Goal: Information Seeking & Learning: Learn about a topic

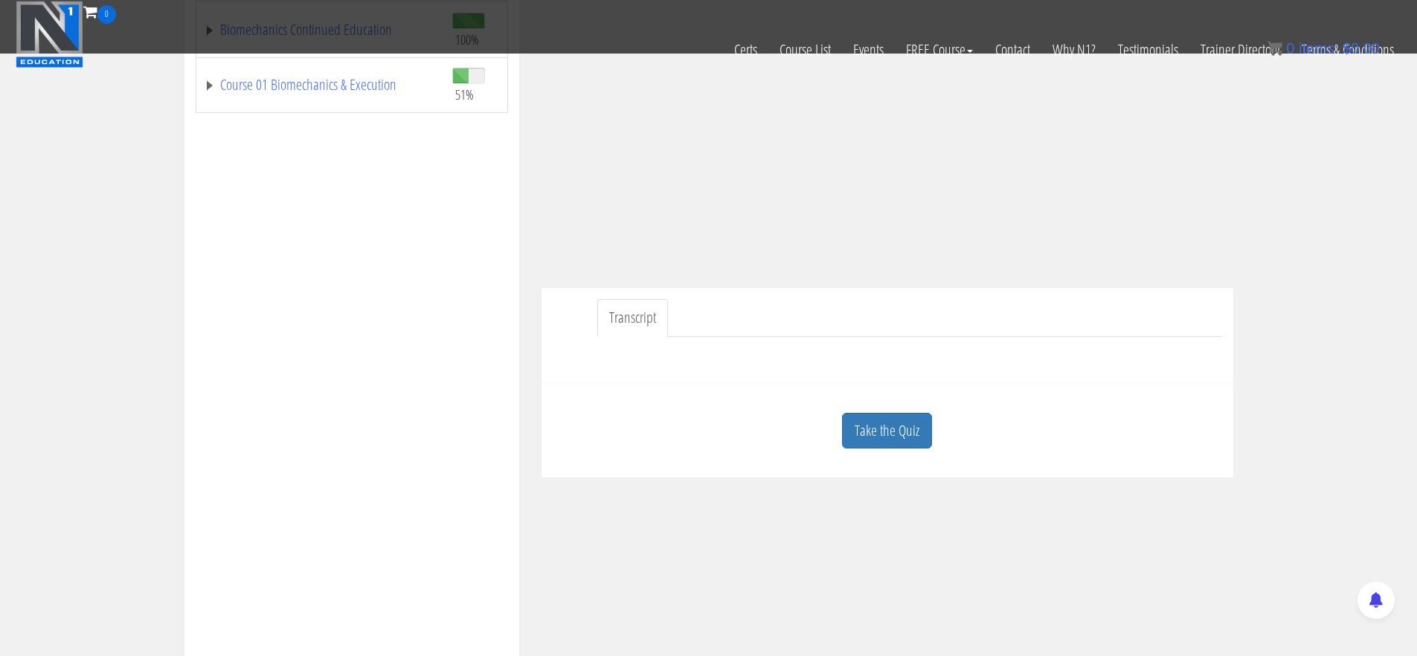
scroll to position [330, 0]
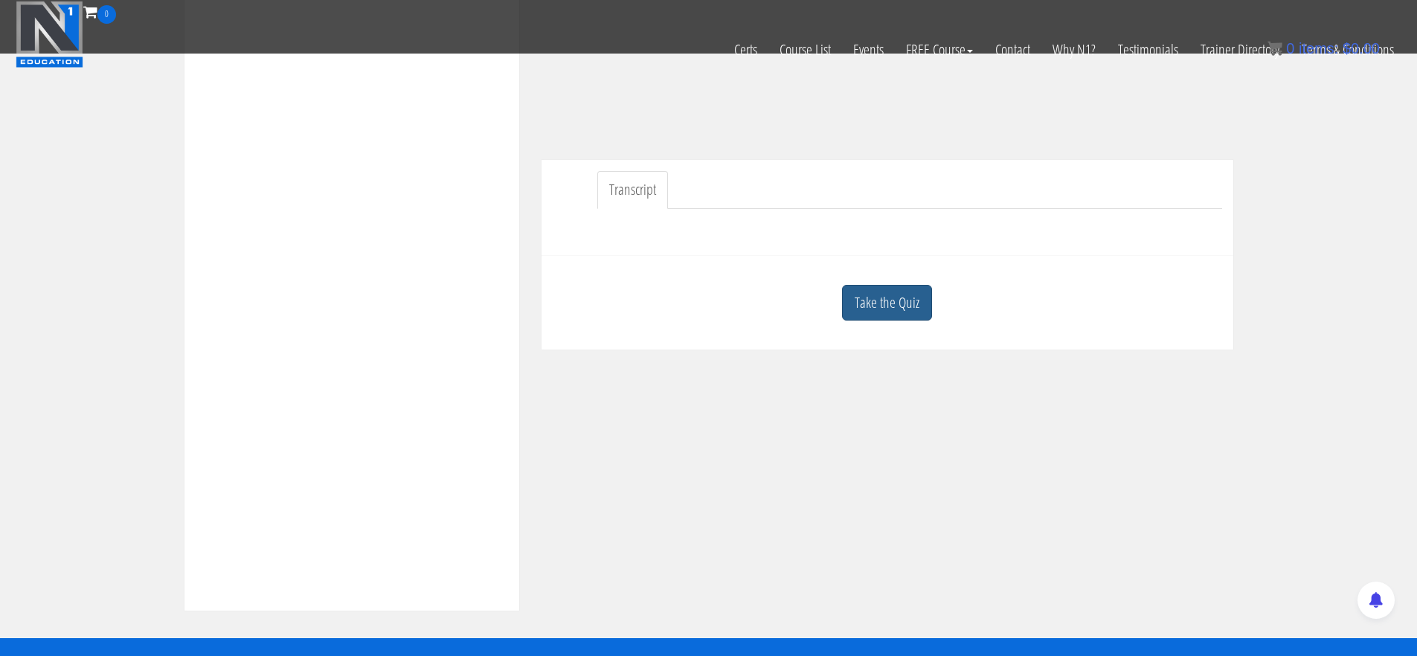
click at [922, 301] on link "Take the Quiz" at bounding box center [887, 303] width 90 height 36
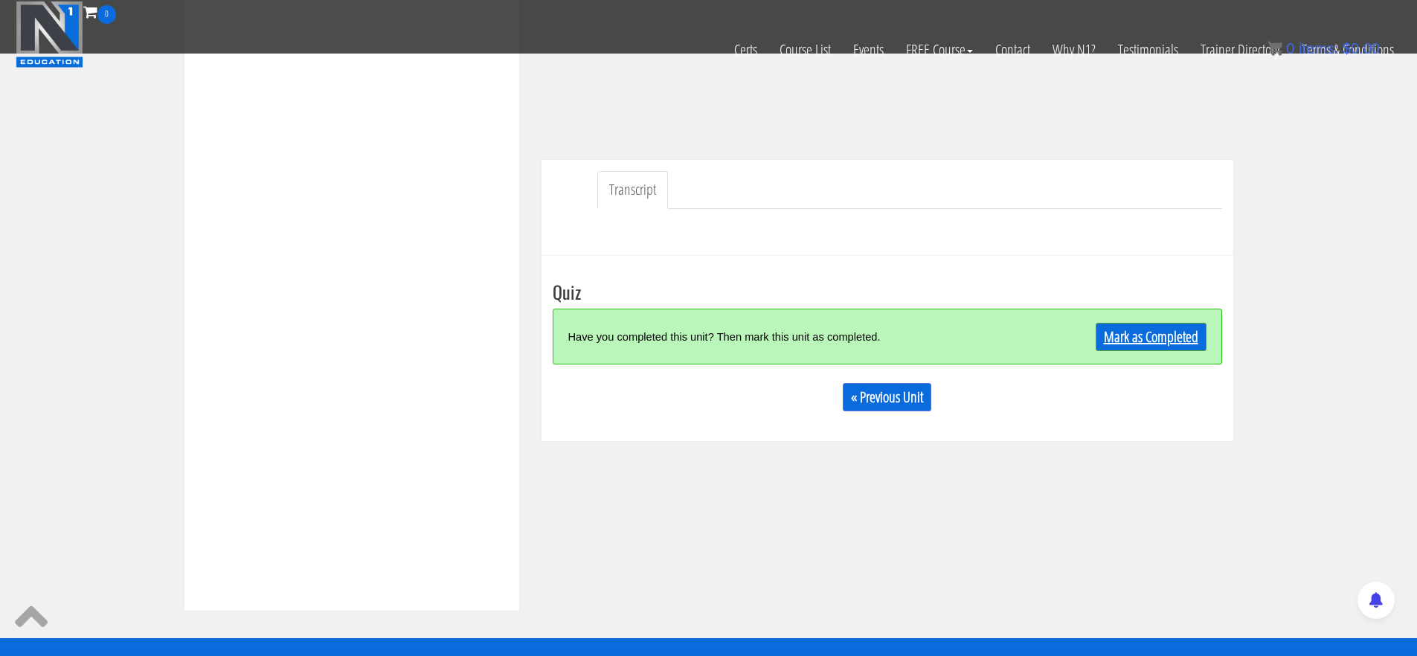
click at [1150, 322] on div "Mark as Completed" at bounding box center [1122, 337] width 167 height 32
click at [1121, 338] on link "Mark as Completed" at bounding box center [1150, 337] width 111 height 28
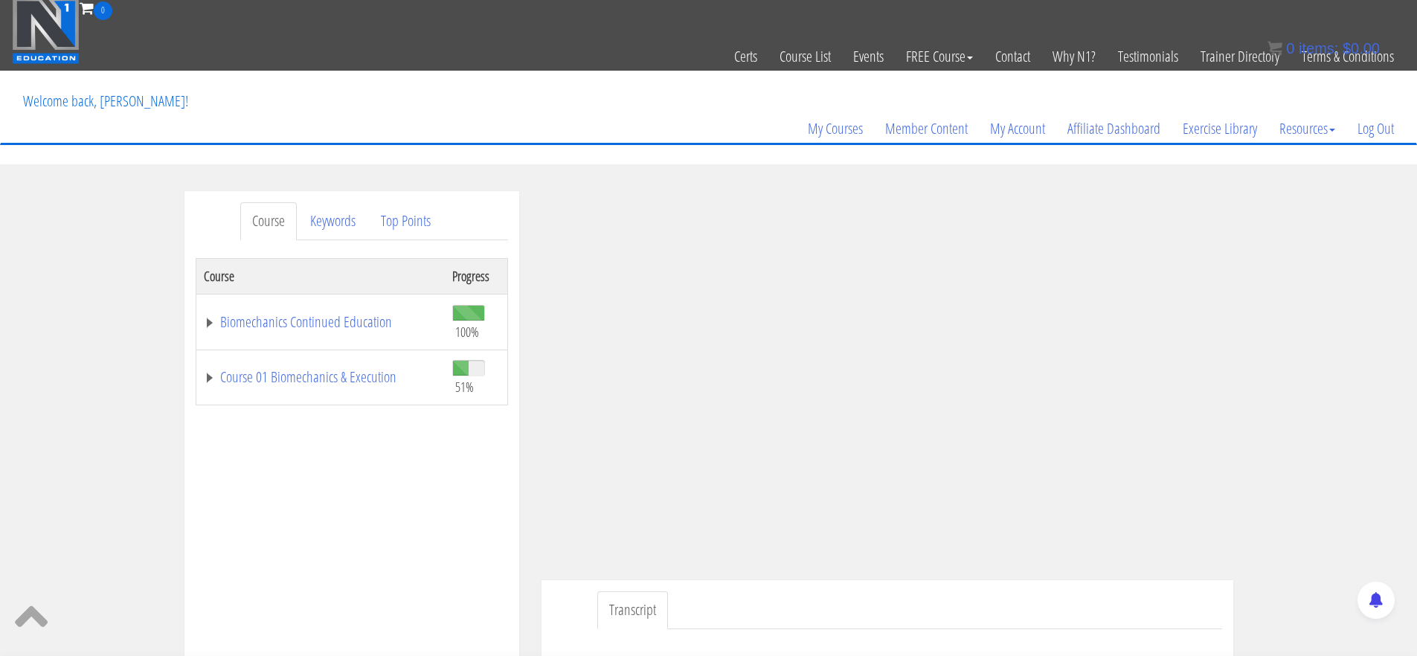
scroll to position [1, 0]
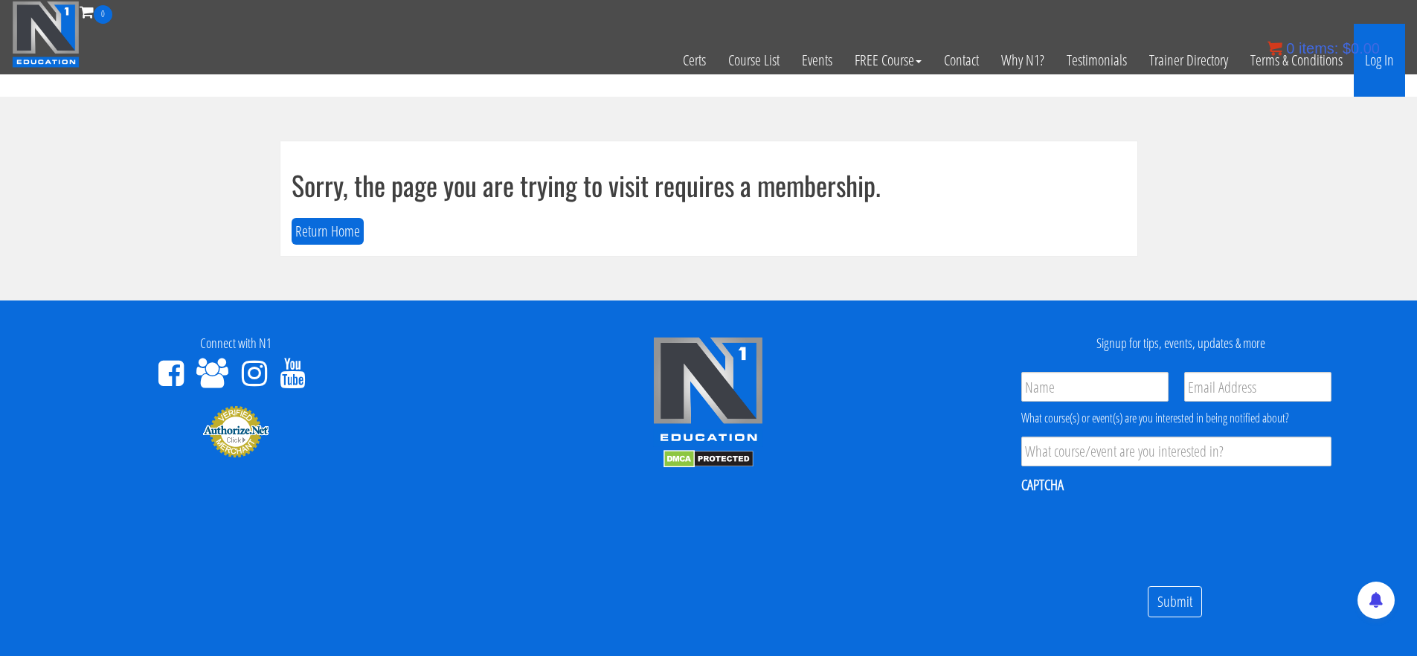
click at [1382, 58] on link "Log In" at bounding box center [1378, 60] width 51 height 73
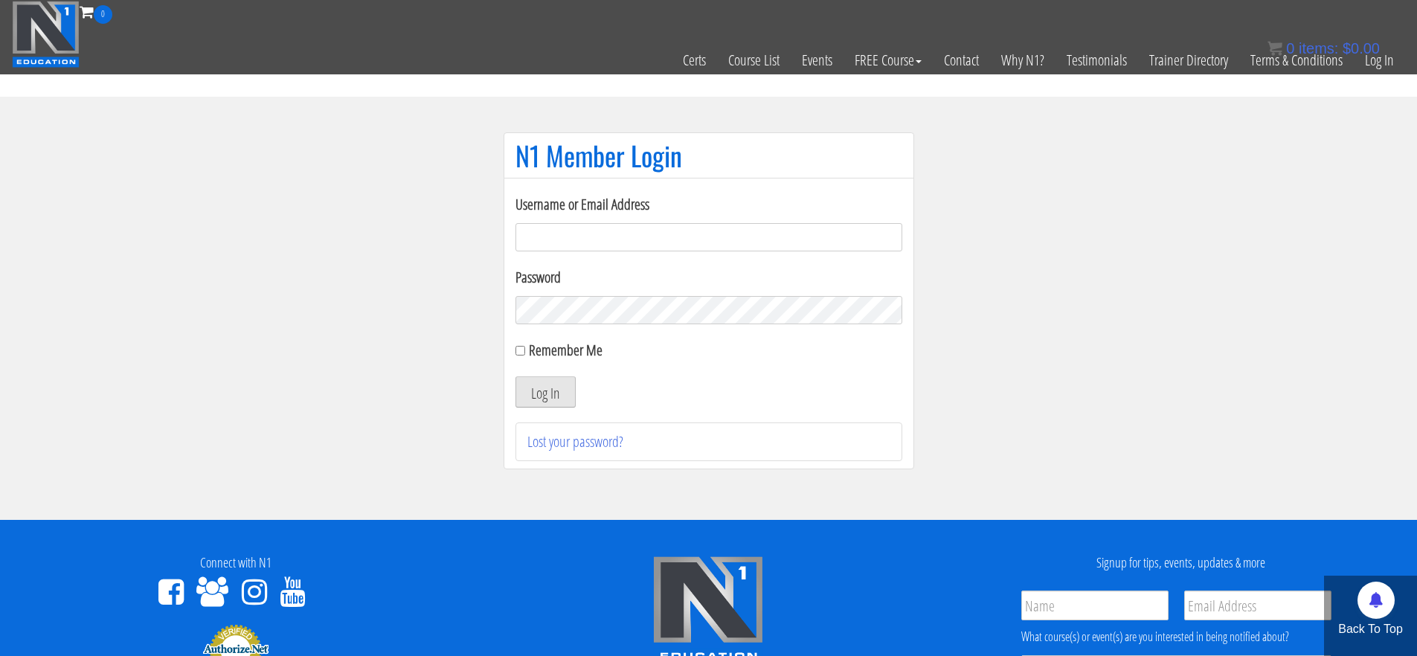
type input "[EMAIL_ADDRESS][DOMAIN_NAME]"
click at [556, 401] on button "Log In" at bounding box center [545, 391] width 60 height 31
click at [1111, 292] on section "N1 Member Login Username or Email Address info@macfitnesscoaching.com Password …" at bounding box center [708, 308] width 1417 height 423
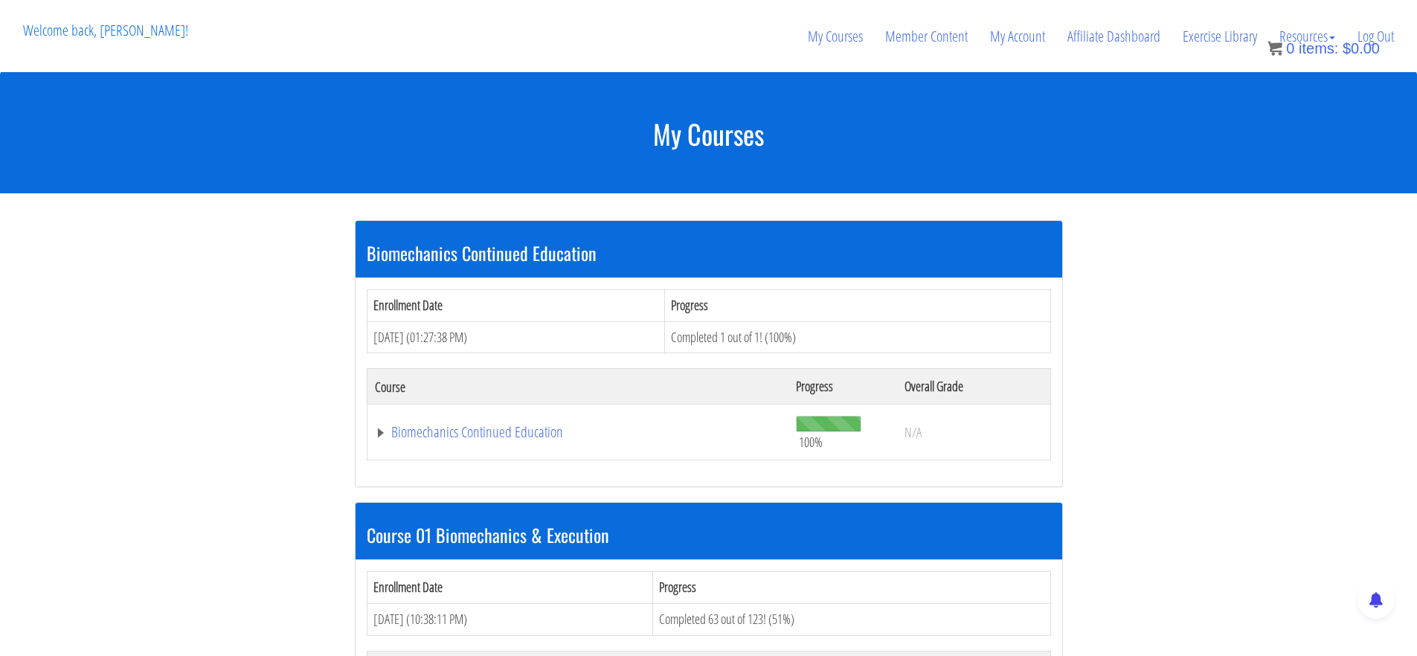
scroll to position [2647, 0]
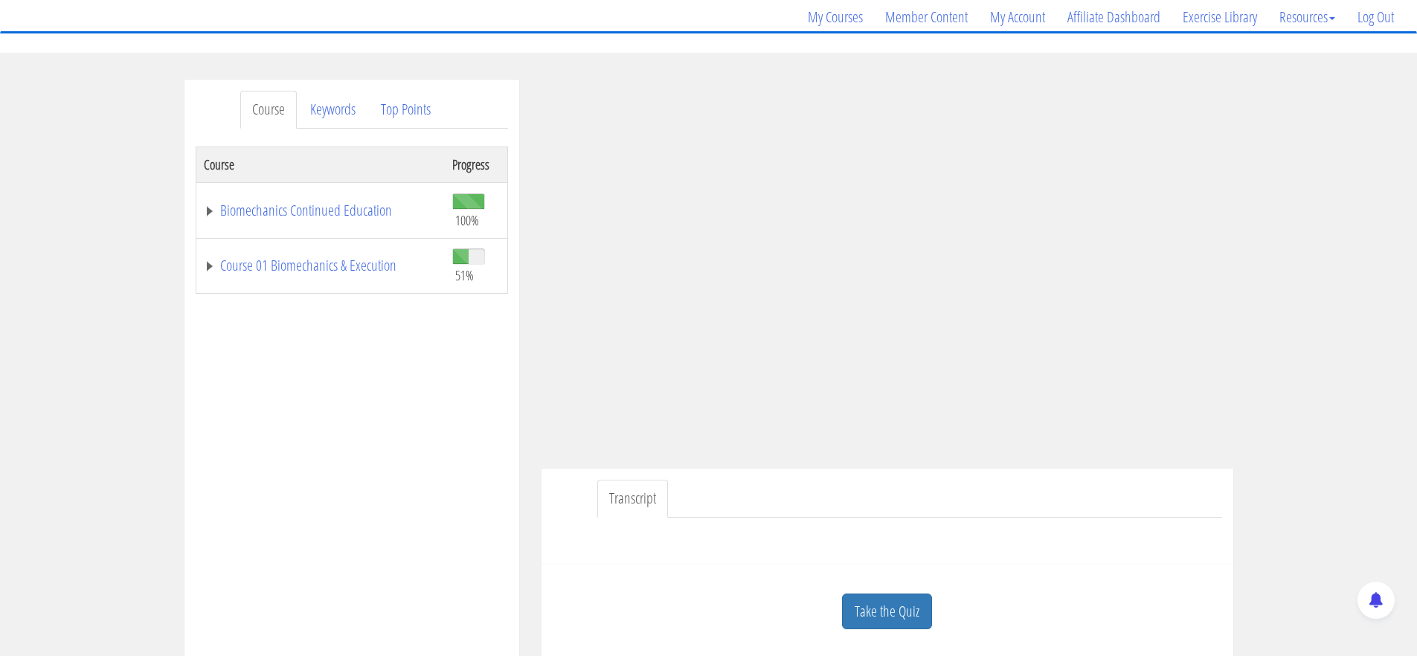
scroll to position [223, 0]
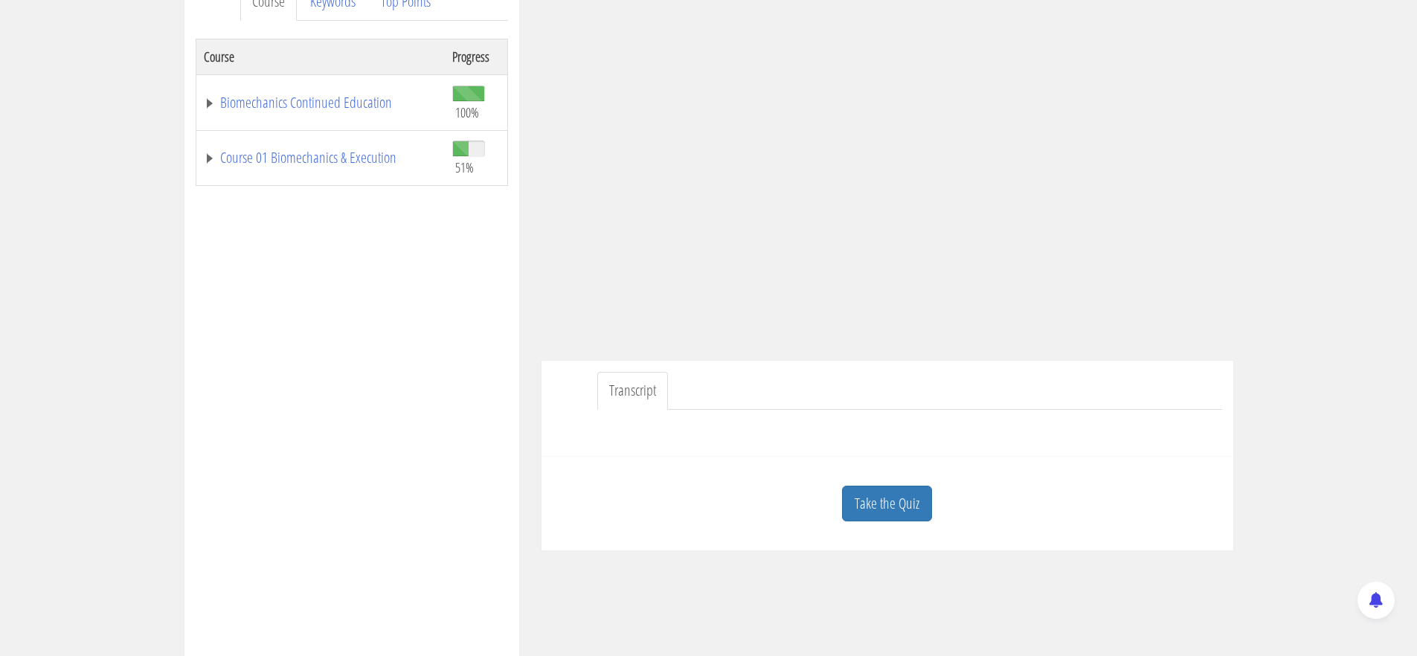
click at [932, 499] on div "Take the Quiz" at bounding box center [887, 504] width 669 height 72
click at [923, 503] on link "Take the Quiz" at bounding box center [887, 504] width 90 height 36
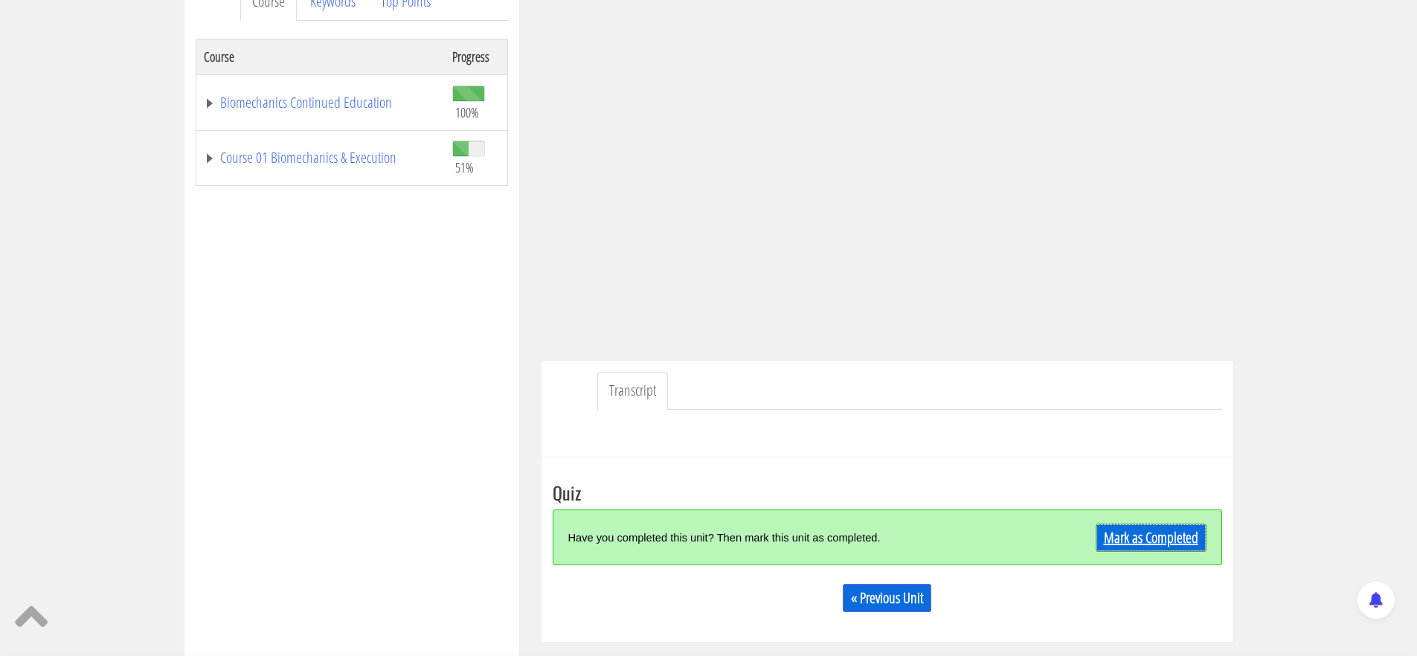
click at [1117, 542] on link "Mark as Completed" at bounding box center [1150, 538] width 111 height 28
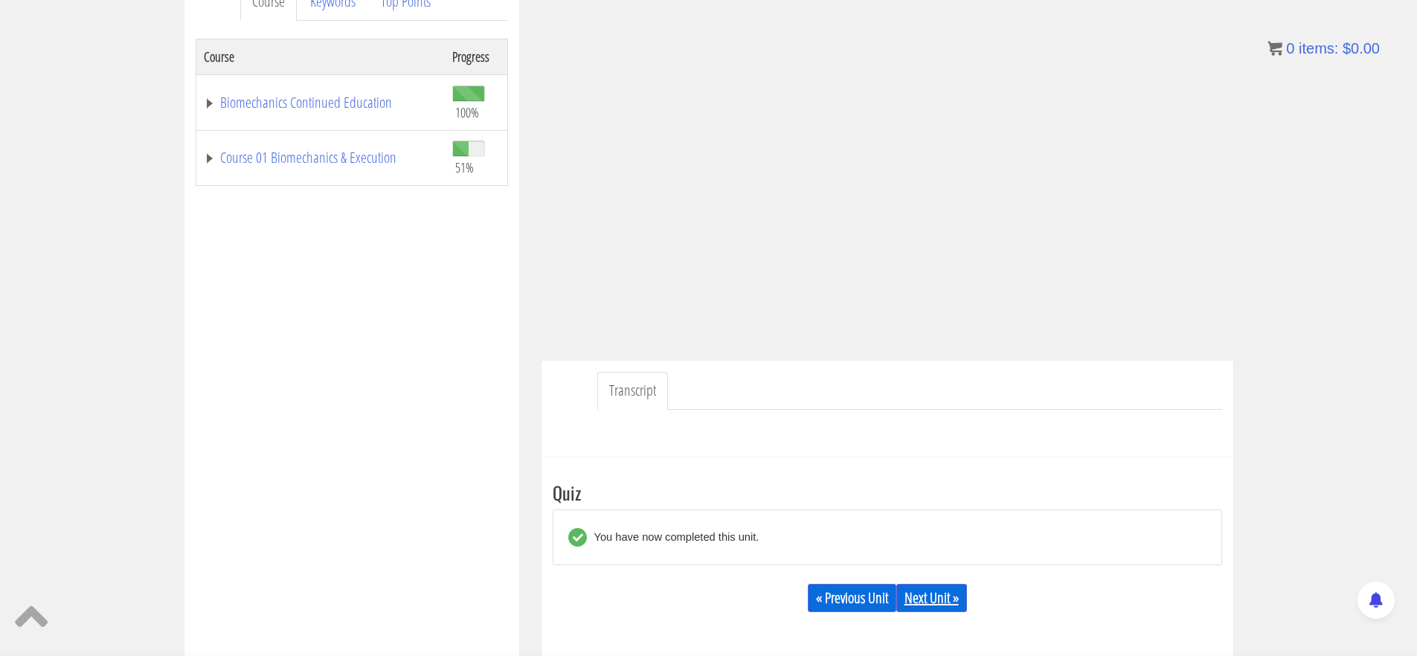
click at [944, 605] on link "Next Unit »" at bounding box center [931, 598] width 71 height 28
click at [940, 603] on link "Next Unit »" at bounding box center [931, 598] width 71 height 28
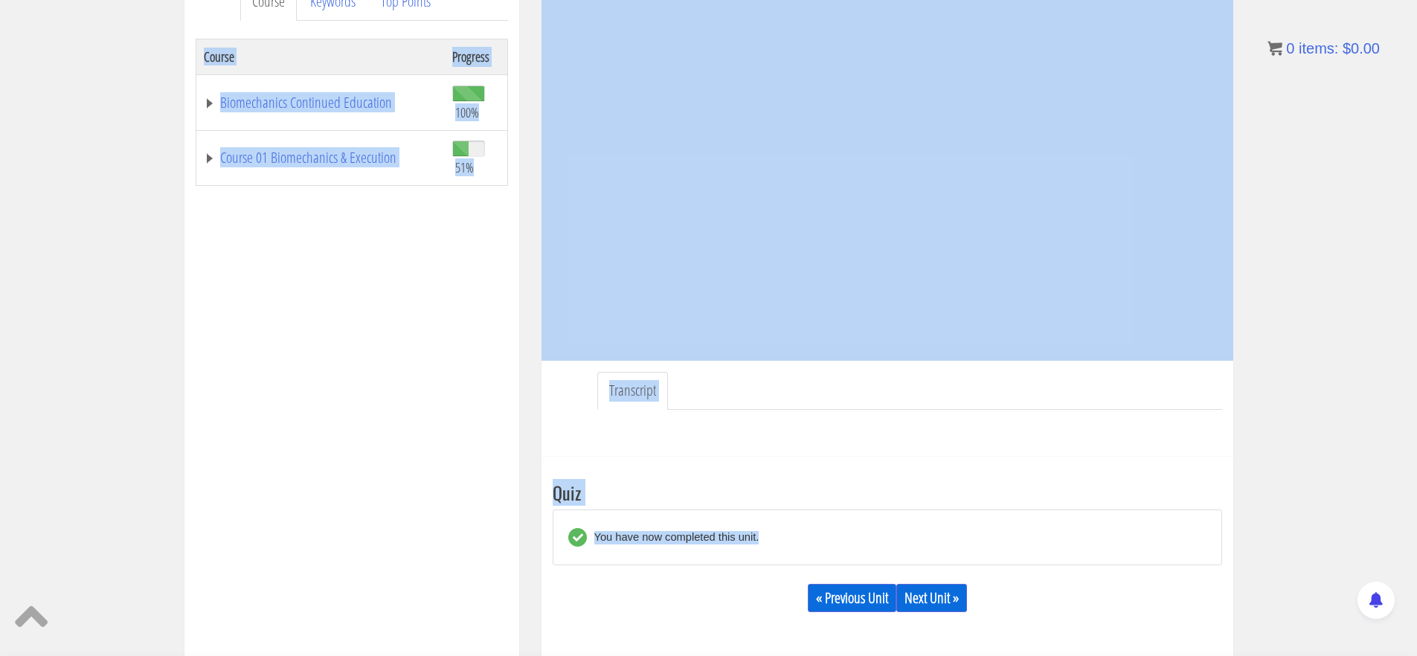
drag, startPoint x: 916, startPoint y: 567, endPoint x: 496, endPoint y: 445, distance: 437.5
click at [496, 445] on div "Course Keywords Top Points Course Progress Biomechanics Continued Education 100…" at bounding box center [708, 392] width 1071 height 840
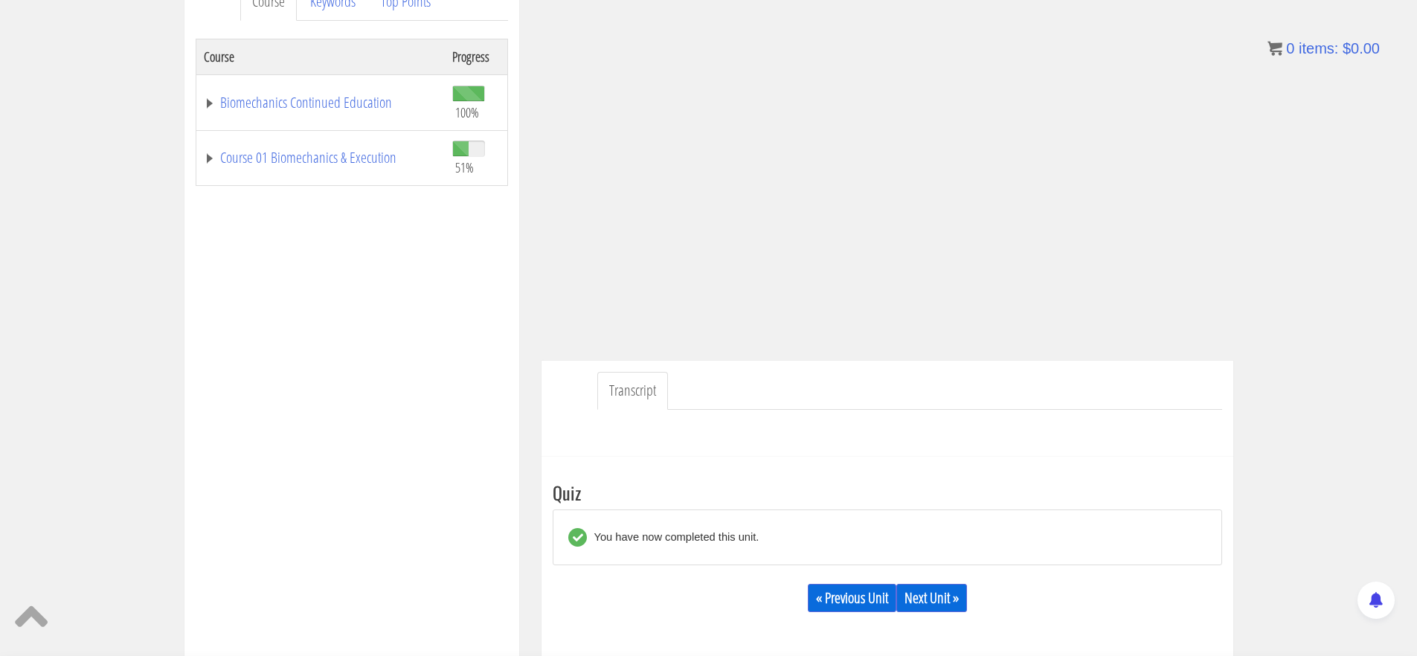
click at [612, 449] on div "Transcript" at bounding box center [887, 409] width 692 height 96
click at [750, 492] on h3 "Quiz" at bounding box center [887, 492] width 669 height 19
click at [751, 513] on div "You have now completed this unit." at bounding box center [887, 537] width 669 height 56
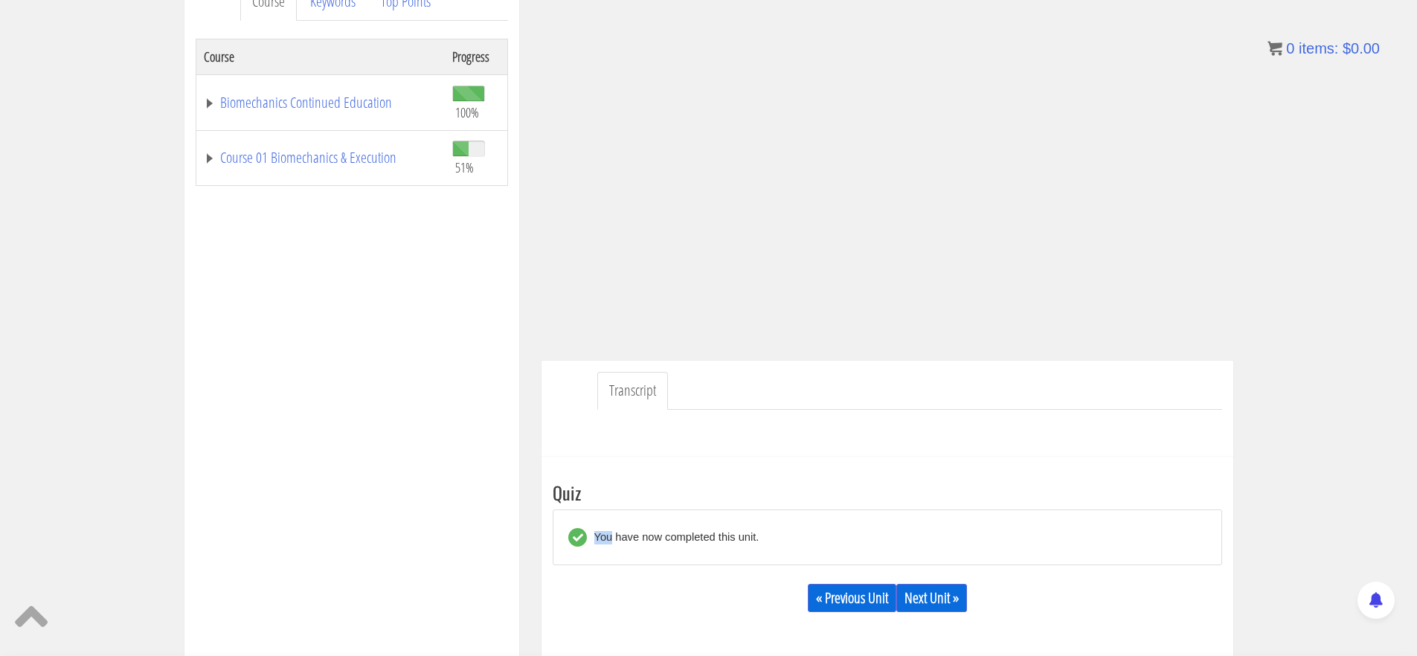
click at [751, 513] on div "You have now completed this unit." at bounding box center [887, 537] width 669 height 56
click at [870, 532] on div "You have now completed this unit." at bounding box center [887, 537] width 638 height 32
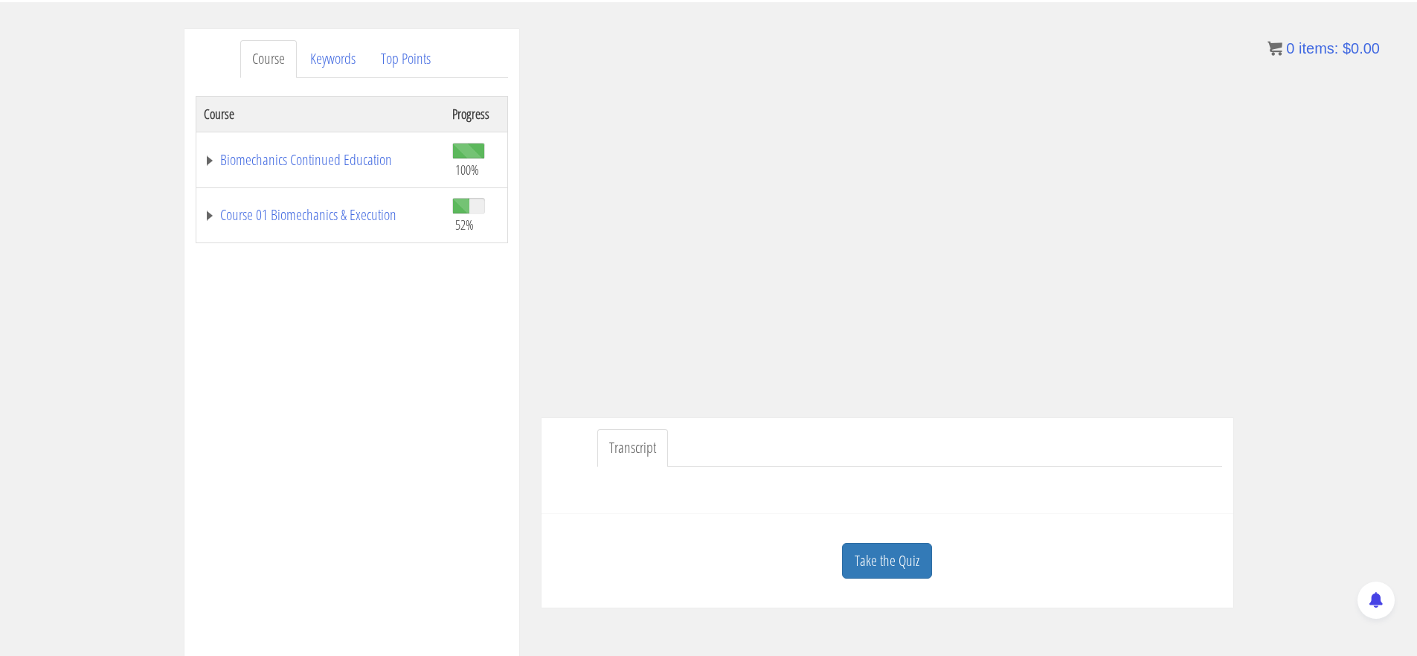
scroll to position [289, 0]
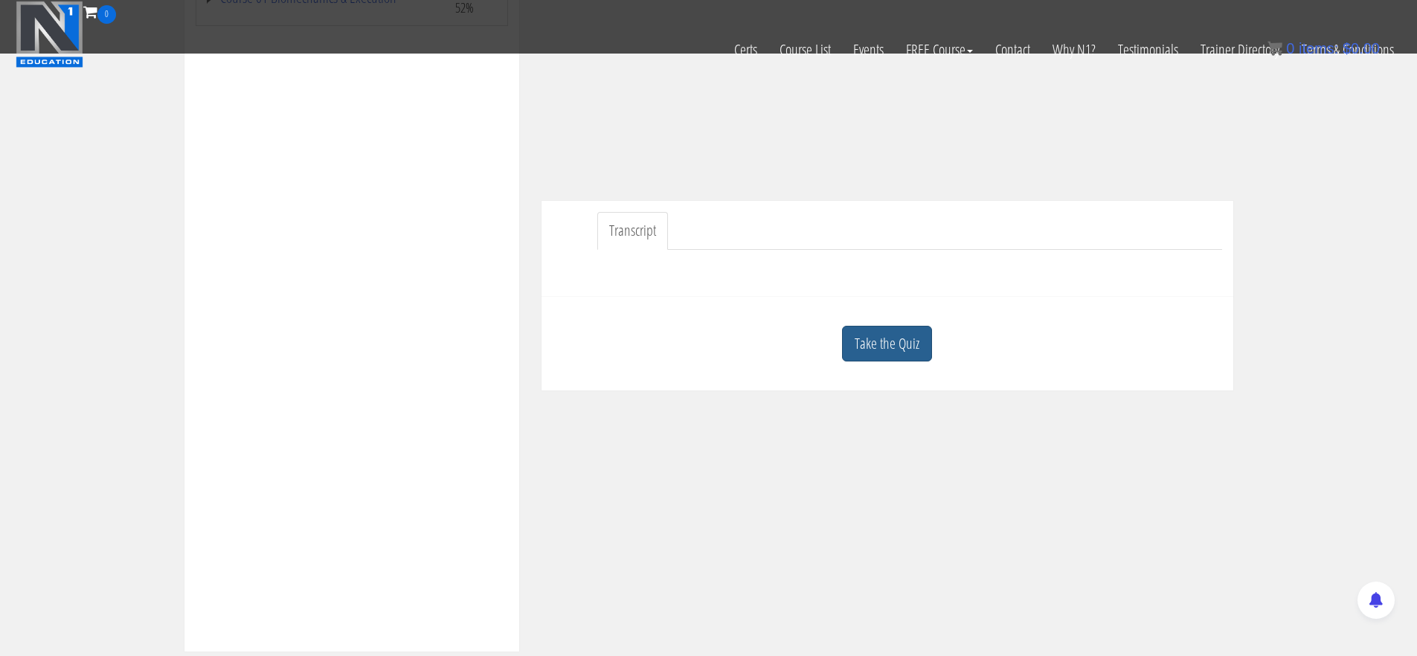
click at [880, 335] on link "Take the Quiz" at bounding box center [887, 344] width 90 height 36
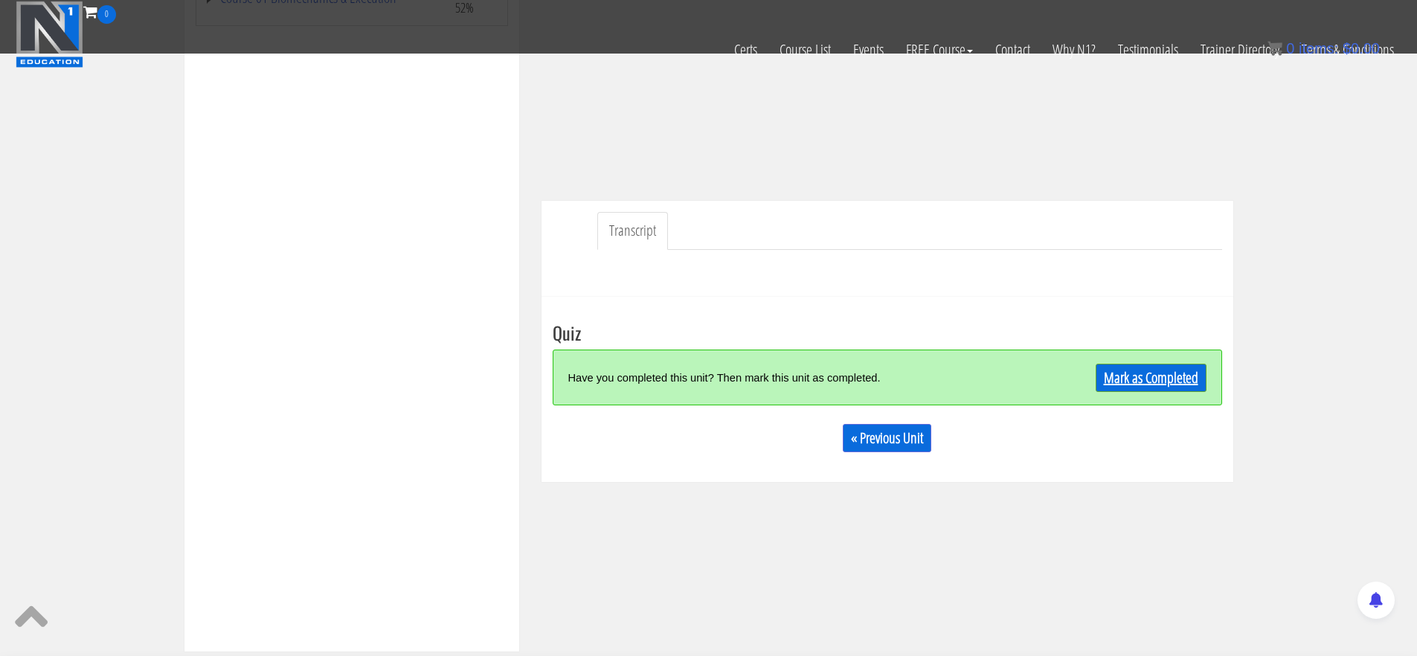
click at [1116, 383] on link "Mark as Completed" at bounding box center [1150, 378] width 111 height 28
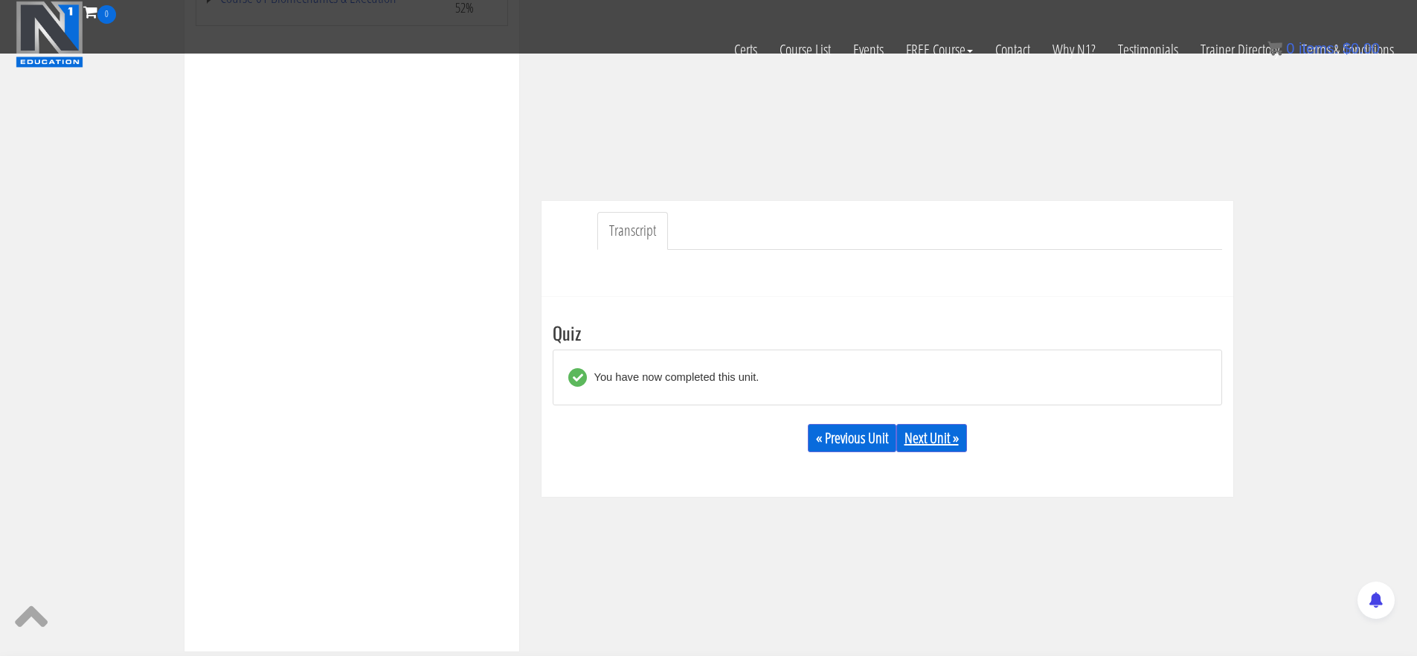
click at [942, 434] on link "Next Unit »" at bounding box center [931, 438] width 71 height 28
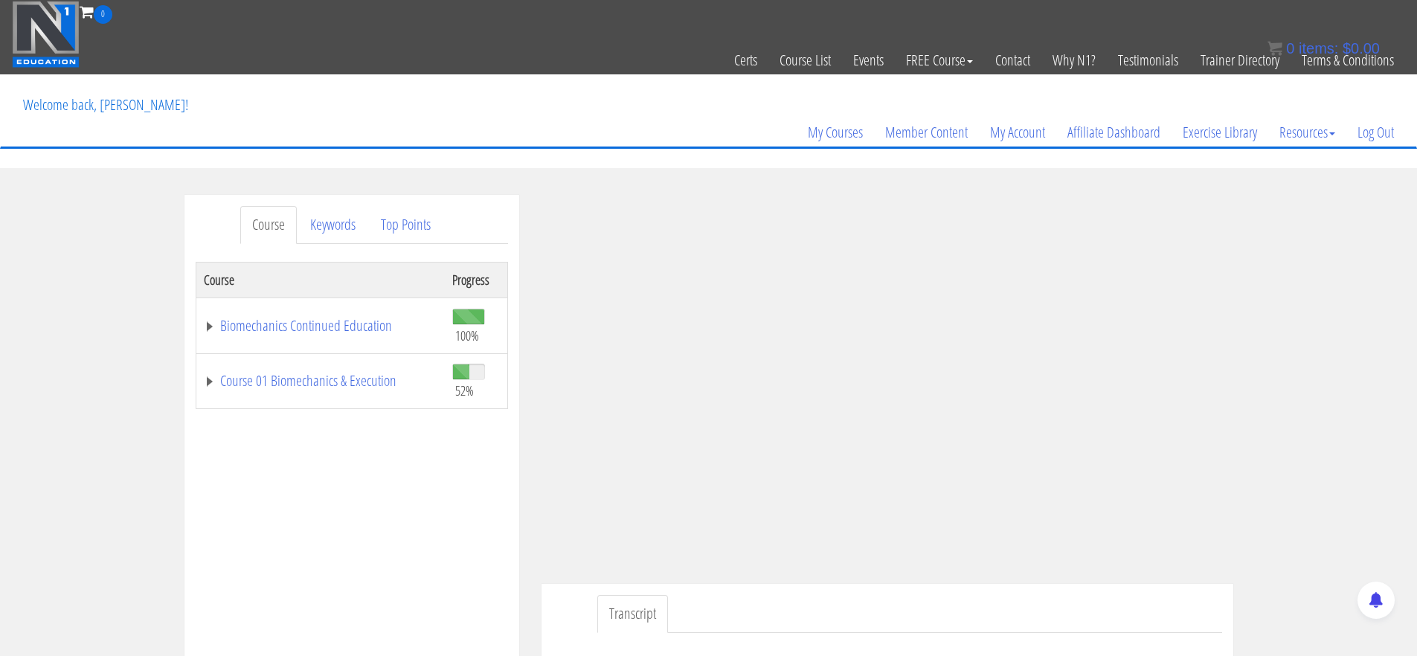
scroll to position [327, 0]
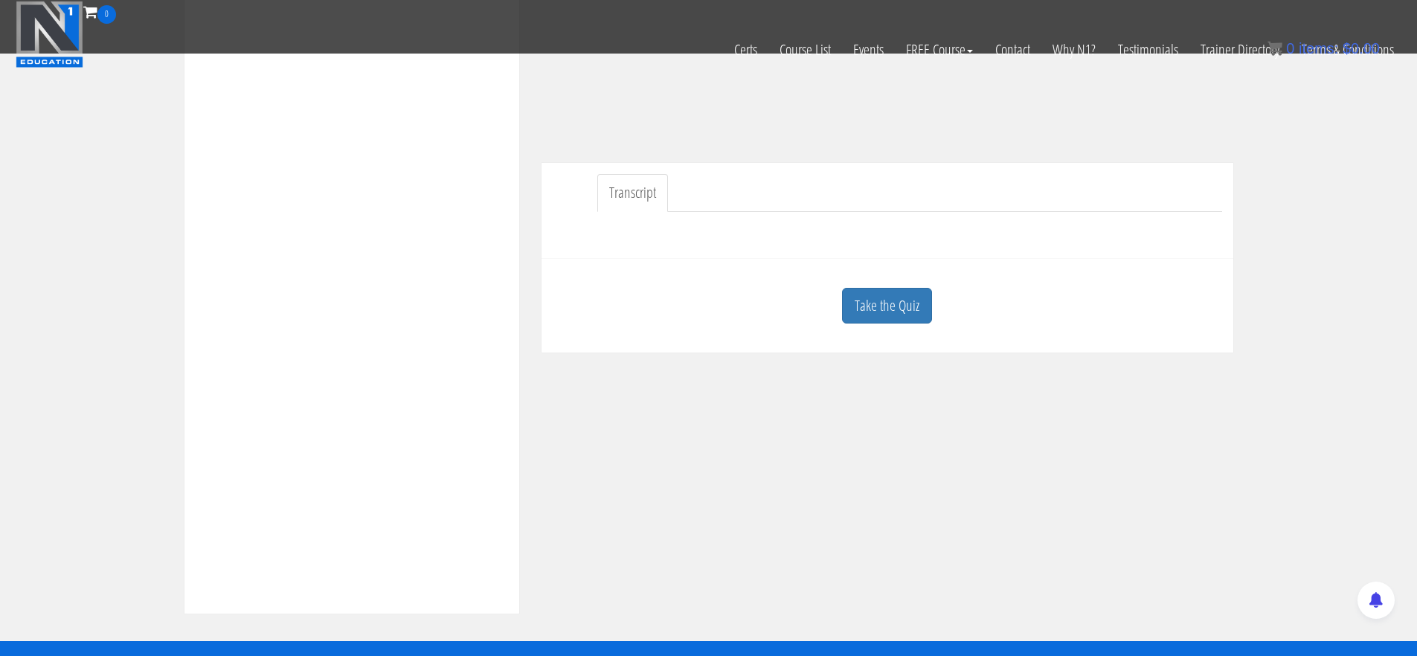
click at [898, 305] on link "Take the Quiz" at bounding box center [887, 306] width 90 height 36
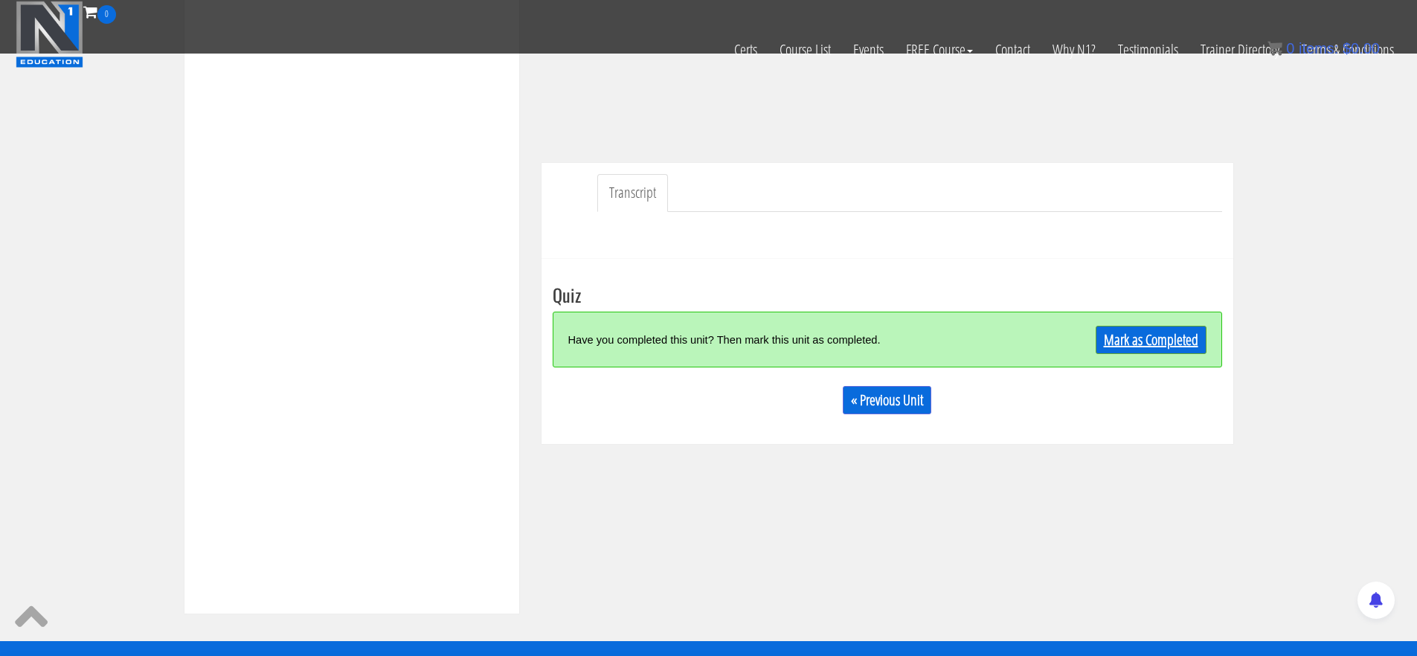
click at [1150, 344] on link "Mark as Completed" at bounding box center [1150, 340] width 111 height 28
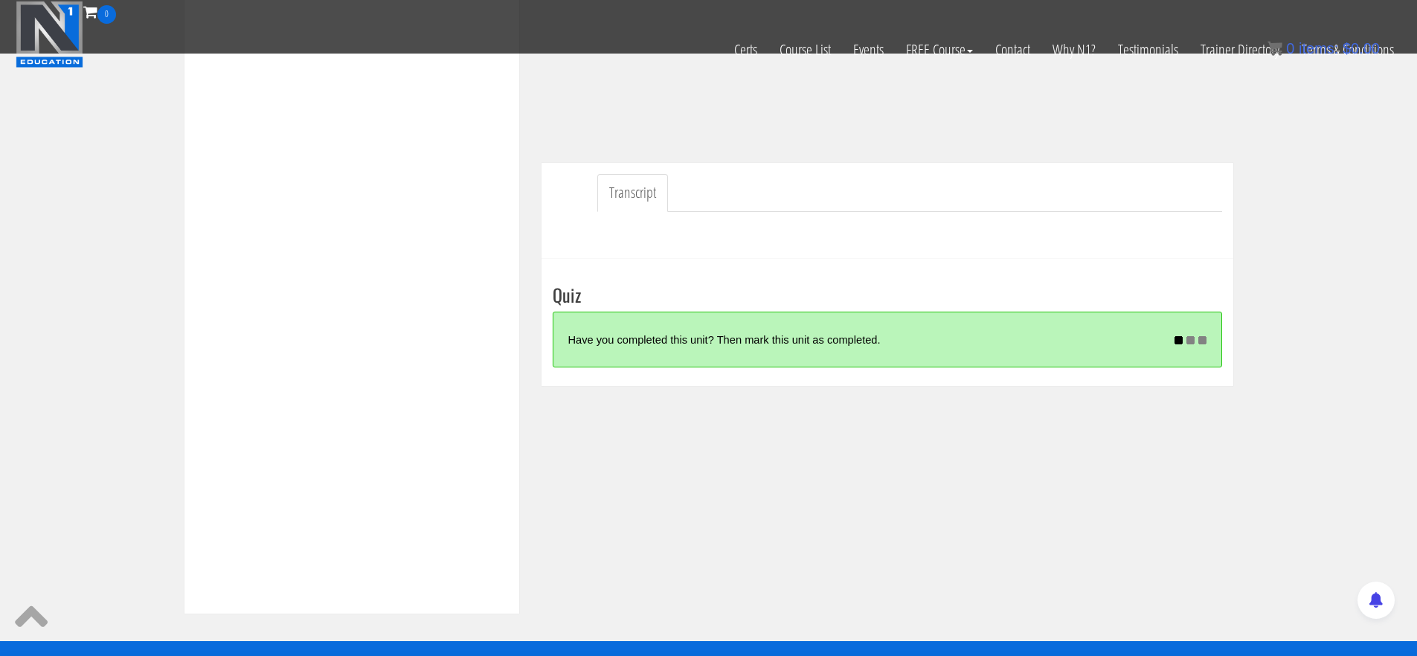
click at [864, 348] on div "Have you completed this unit? Then mark this unit as completed." at bounding box center [857, 339] width 579 height 32
click at [908, 328] on div "Have you completed this unit? Then mark this unit as completed." at bounding box center [857, 339] width 579 height 32
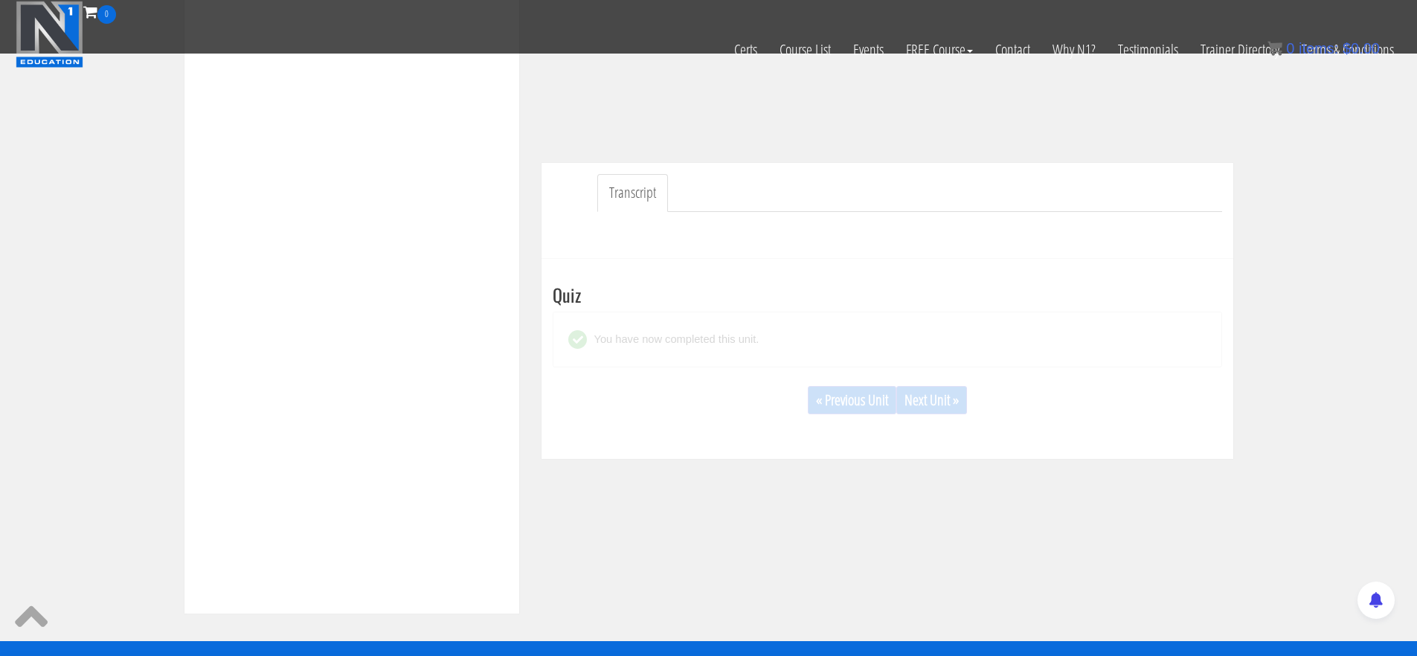
click at [875, 337] on div "You have now completed this unit." at bounding box center [887, 339] width 638 height 32
click at [956, 418] on div "« Previous Unit Next Unit »" at bounding box center [887, 400] width 669 height 51
click at [944, 390] on link "Next Unit »" at bounding box center [931, 400] width 71 height 28
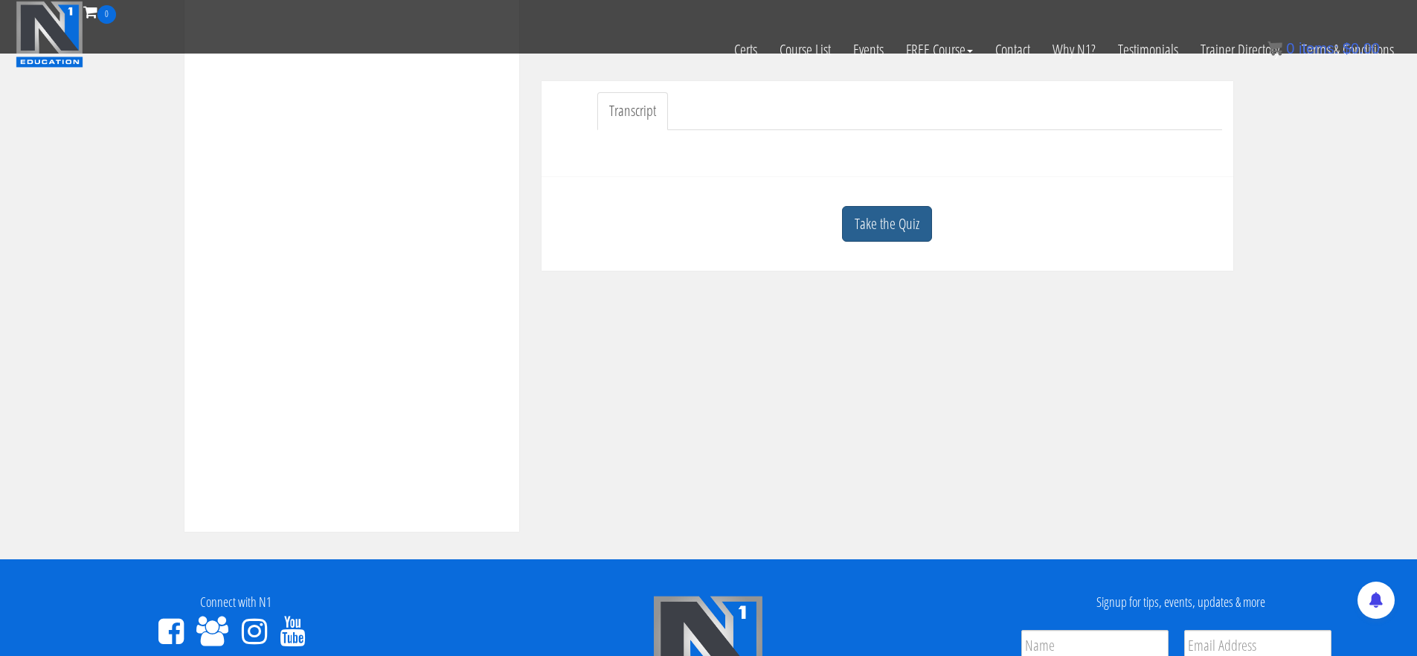
scroll to position [364, 0]
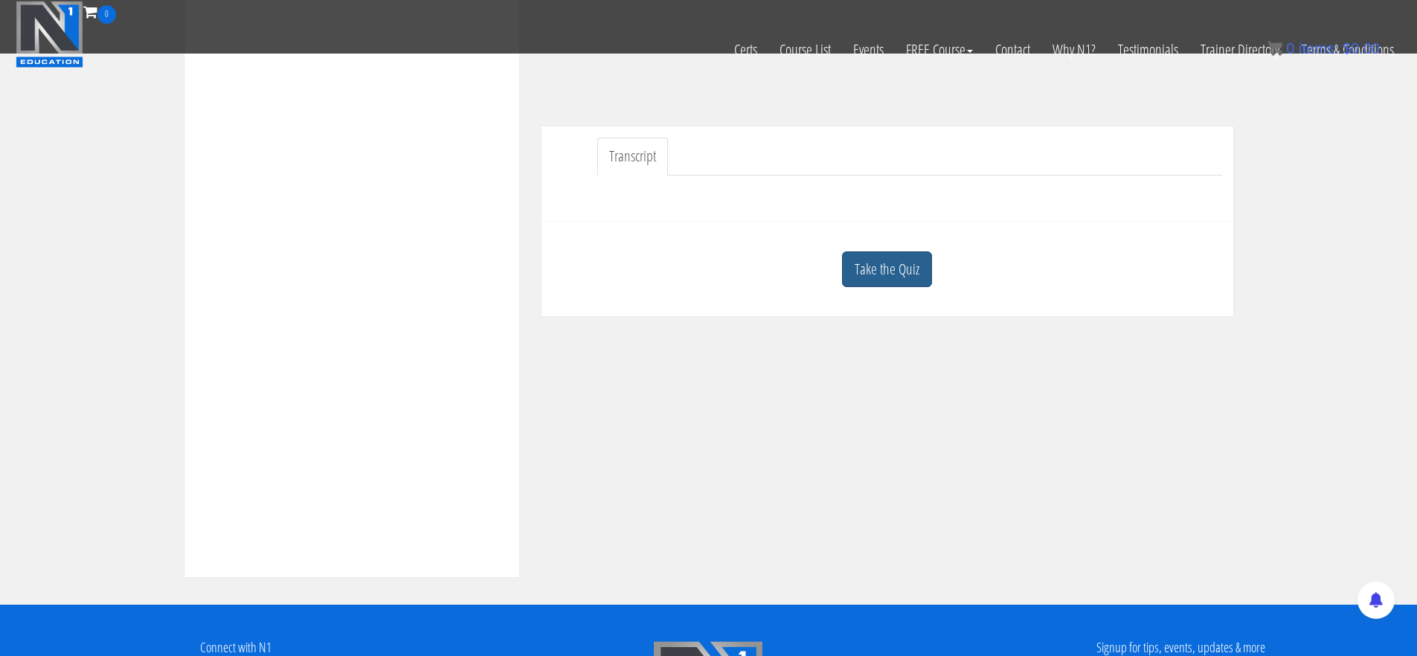
click at [891, 257] on link "Take the Quiz" at bounding box center [887, 269] width 90 height 36
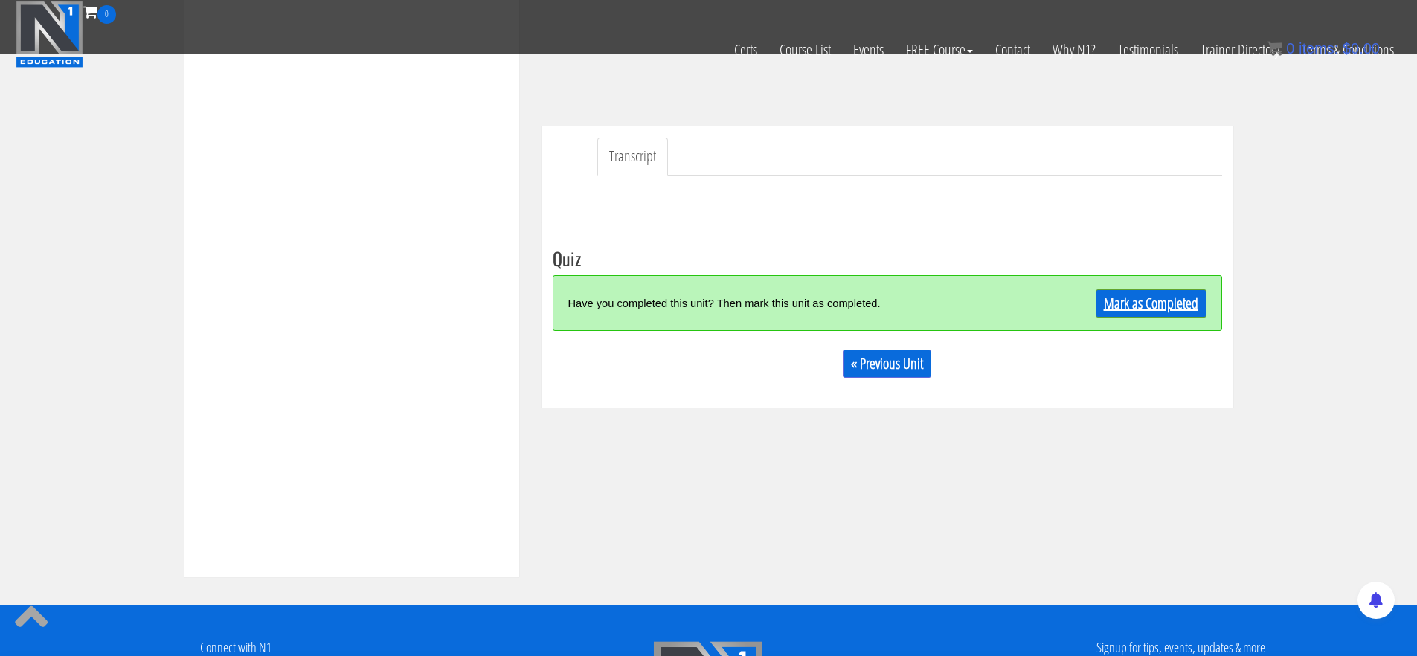
click at [1124, 300] on link "Mark as Completed" at bounding box center [1150, 303] width 111 height 28
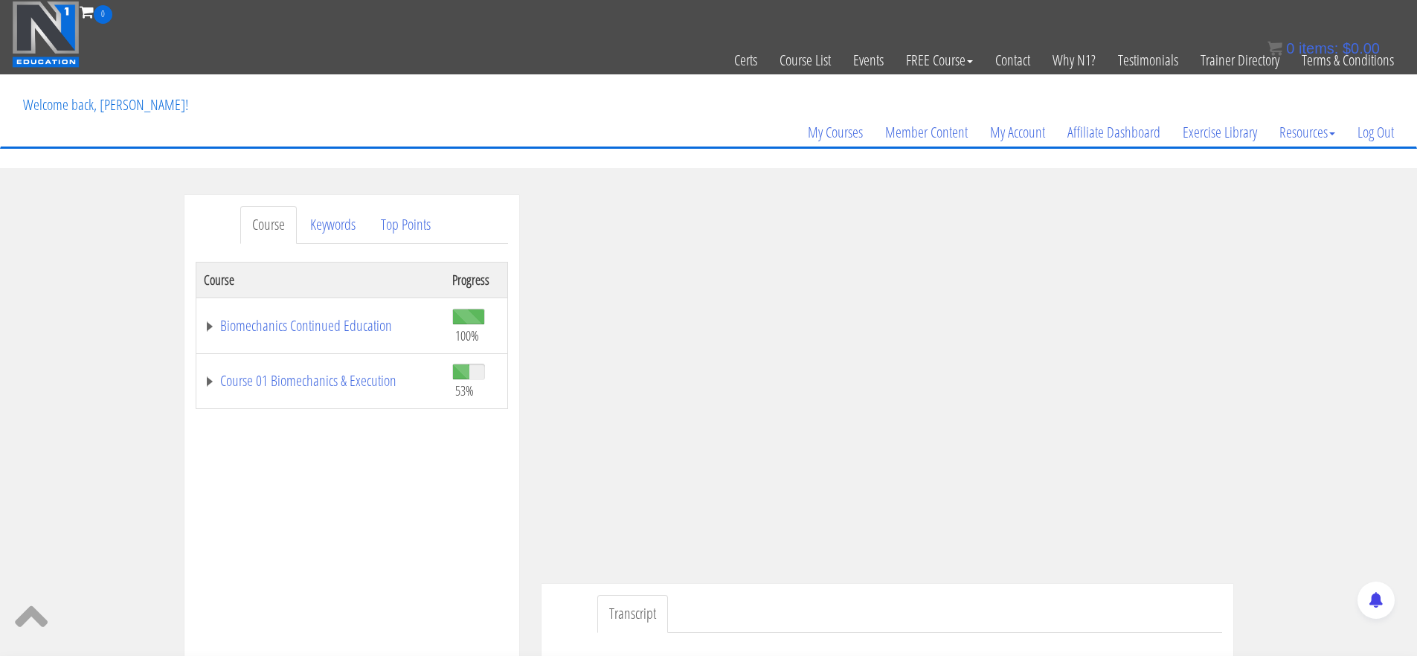
scroll to position [536, 0]
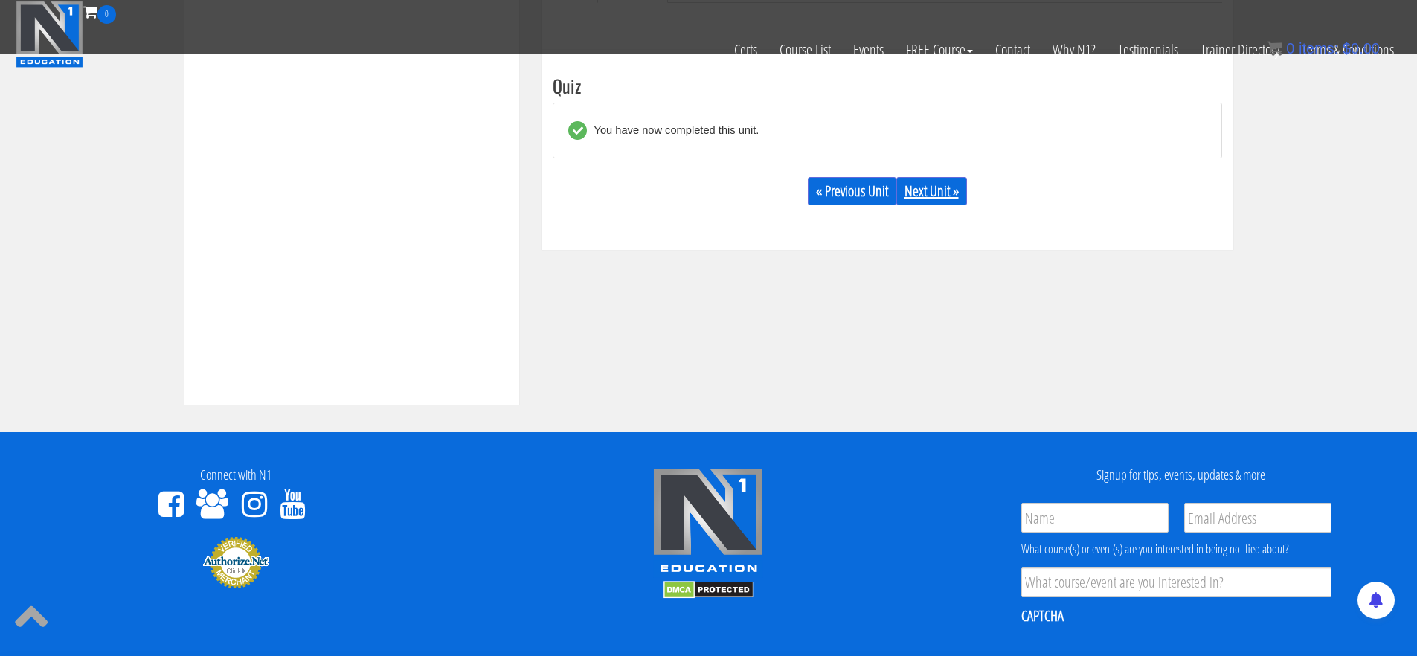
click at [944, 190] on link "Next Unit »" at bounding box center [931, 191] width 71 height 28
